Goal: Navigation & Orientation: Go to known website

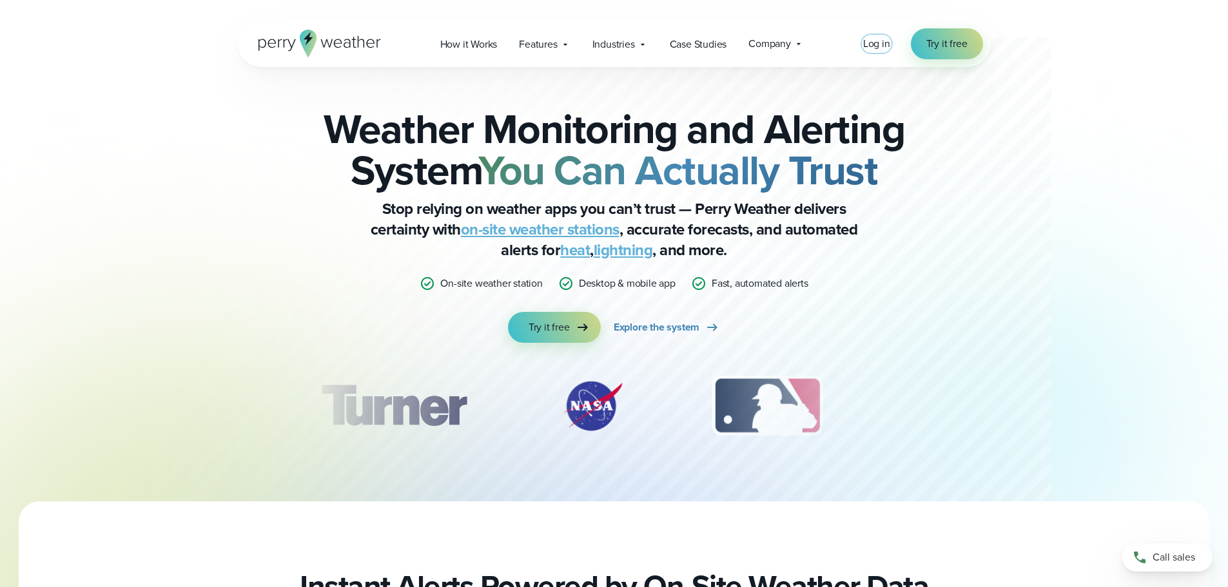
click at [882, 42] on span "Log in" at bounding box center [876, 43] width 27 height 15
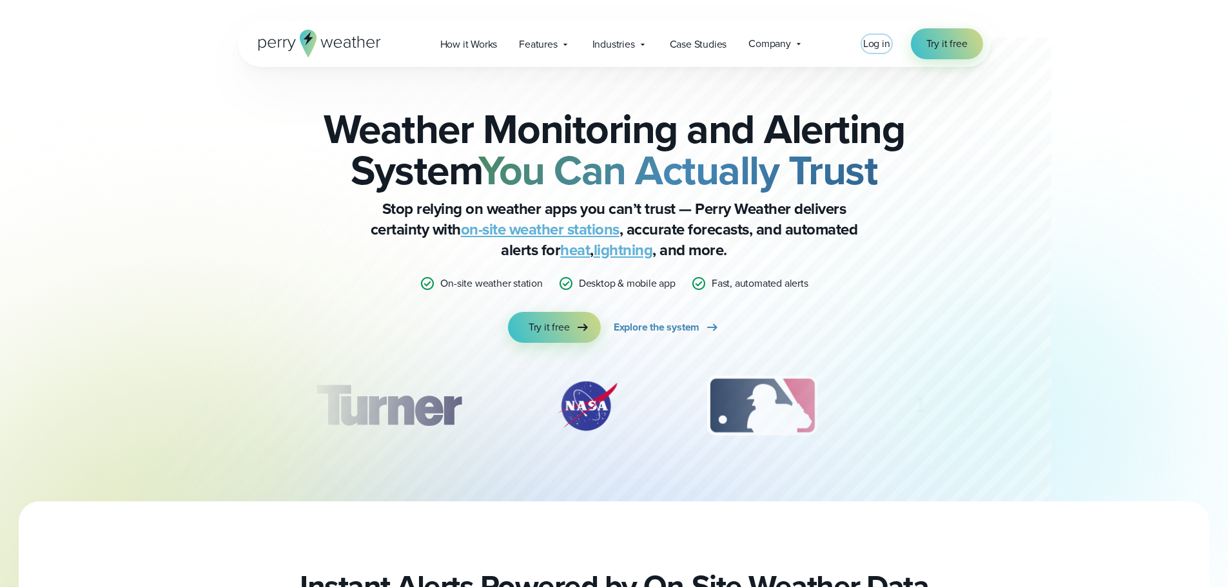
click at [886, 47] on span "Log in" at bounding box center [876, 43] width 27 height 15
click at [881, 39] on span "Log in" at bounding box center [876, 43] width 27 height 15
click at [882, 43] on span "Log in" at bounding box center [876, 43] width 27 height 15
